Goal: Find specific page/section

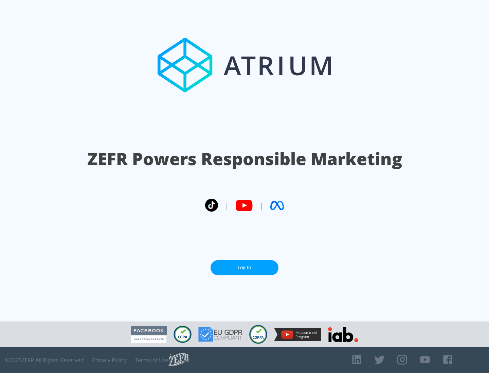
click at [244, 268] on link "Log In" at bounding box center [244, 267] width 68 height 15
